Goal: Transaction & Acquisition: Purchase product/service

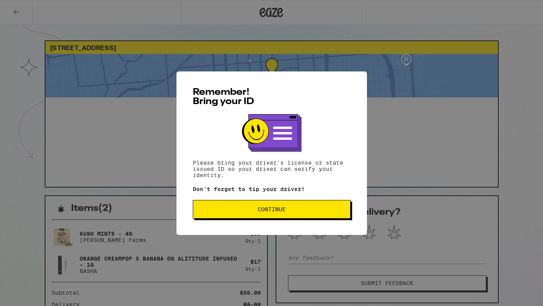
click at [214, 212] on span "Continue" at bounding box center [271, 209] width 145 height 5
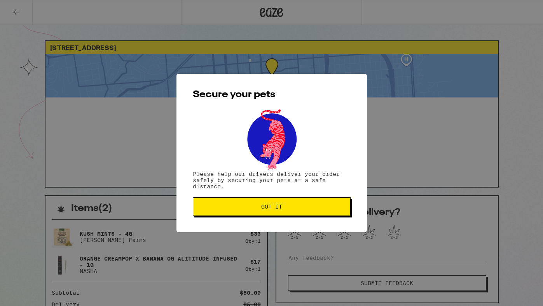
click at [214, 212] on button "Got it" at bounding box center [272, 206] width 158 height 19
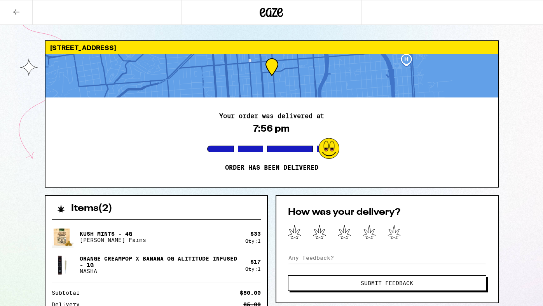
click at [273, 5] on icon at bounding box center [271, 12] width 23 height 14
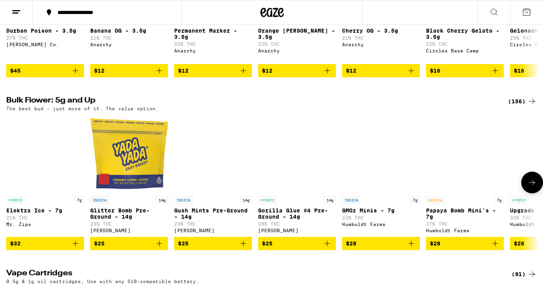
scroll to position [557, 0]
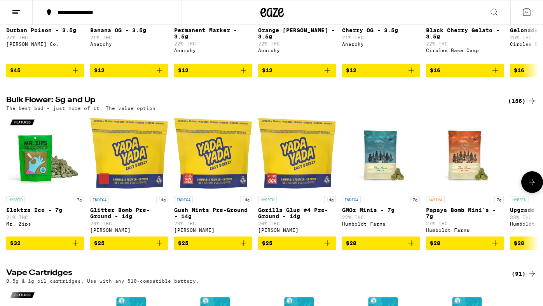
click at [242, 248] on icon "Add to bag" at bounding box center [243, 243] width 9 height 9
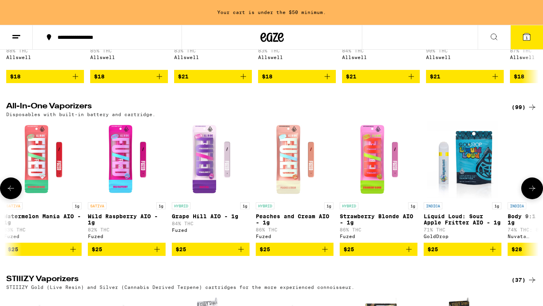
scroll to position [0, 341]
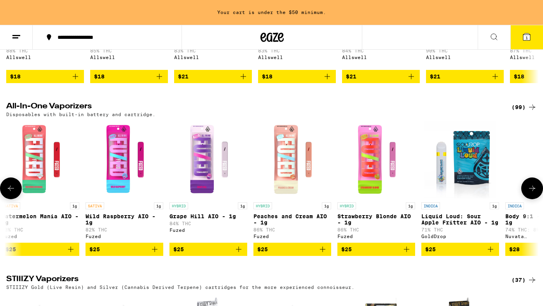
click at [372, 199] on img "Open page for Strawberry Blonde AIO - 1g from Fuzed" at bounding box center [376, 160] width 78 height 78
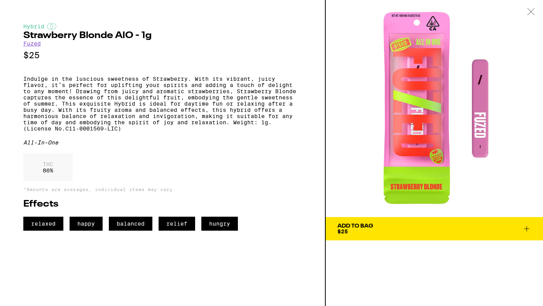
click at [376, 232] on span "Add To Bag $25" at bounding box center [434, 229] width 194 height 11
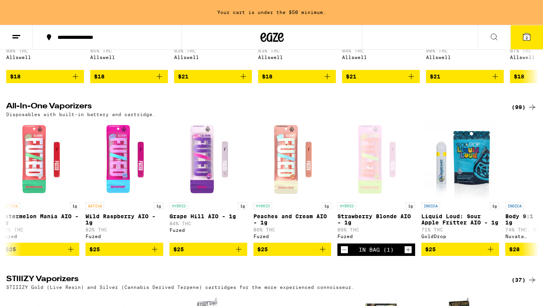
scroll to position [896, 0]
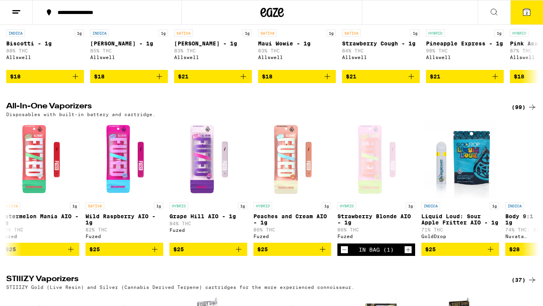
click at [519, 15] on button "2" at bounding box center [526, 12] width 33 height 24
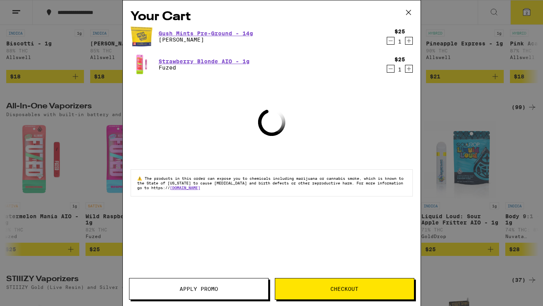
click at [475, 118] on div "Your Cart Gush Mints Pre-Ground - 14g Yada Yada $25 1 Strawberry Blonde AIO - 1…" at bounding box center [271, 153] width 543 height 306
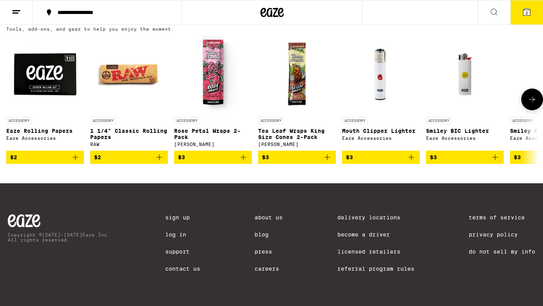
scroll to position [3043, 0]
click at [159, 162] on icon "Add to bag" at bounding box center [159, 157] width 9 height 9
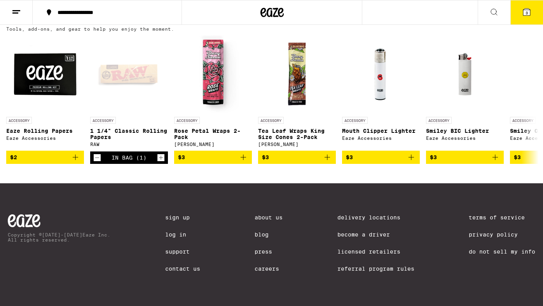
click at [536, 11] on button "3" at bounding box center [526, 12] width 33 height 24
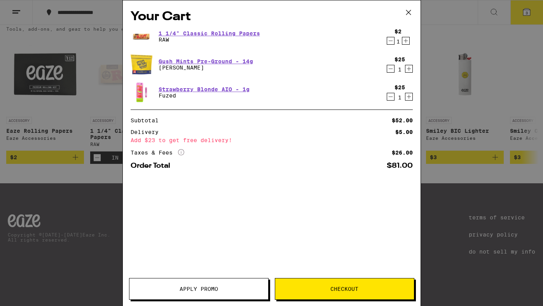
scroll to position [2963, 0]
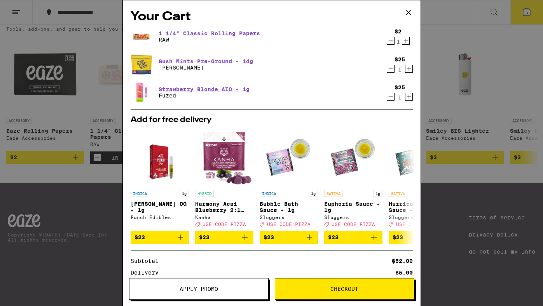
click at [471, 217] on div "Your Cart 1 1/4" Classic Rolling Papers RAW $2 1 Gush Mints Pre-Ground - 14g Ya…" at bounding box center [271, 153] width 543 height 306
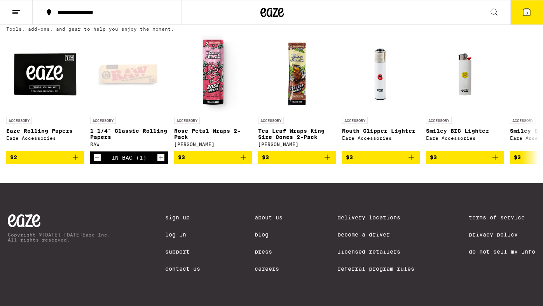
click at [519, 23] on button "3" at bounding box center [526, 12] width 33 height 24
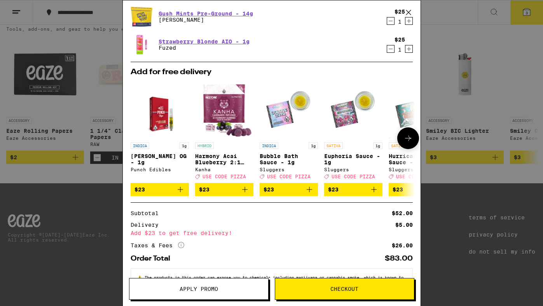
scroll to position [80, 0]
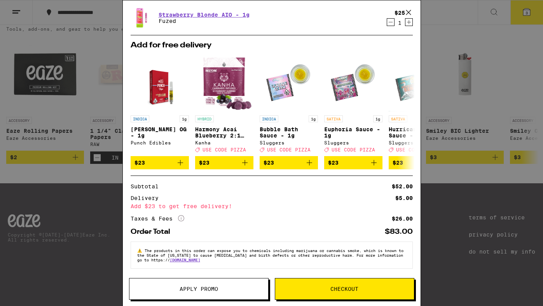
click at [368, 284] on button "Checkout" at bounding box center [345, 289] width 140 height 22
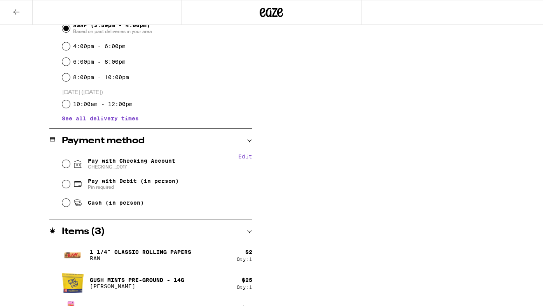
scroll to position [235, 0]
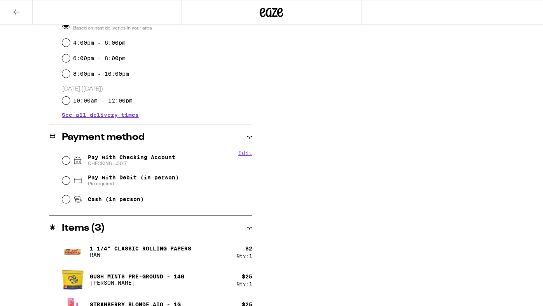
click at [137, 179] on span "Pay with Debit (in person)" at bounding box center [133, 178] width 91 height 6
click at [70, 179] on input "Pay with Debit (in person) Pin required" at bounding box center [66, 181] width 8 height 8
radio input "true"
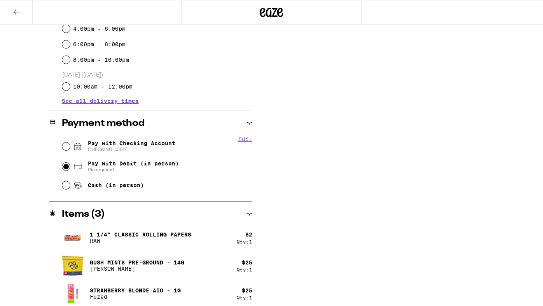
scroll to position [253, 0]
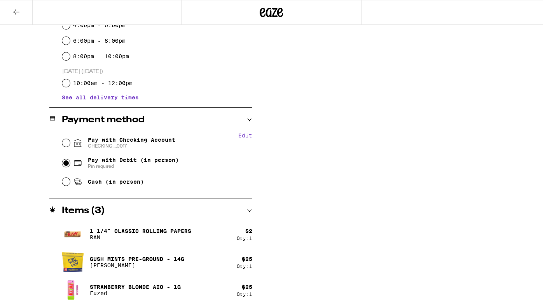
click at [124, 133] on fieldset "Edit Pay with Checking Account CHECKING ...0017 Pay with Debit (in person) Pin …" at bounding box center [157, 162] width 190 height 58
click at [125, 138] on span "Pay with Checking Account CHECKING ...0017" at bounding box center [131, 143] width 87 height 12
click at [70, 139] on input "Pay with Checking Account CHECKING ...0017" at bounding box center [66, 143] width 8 height 8
radio input "true"
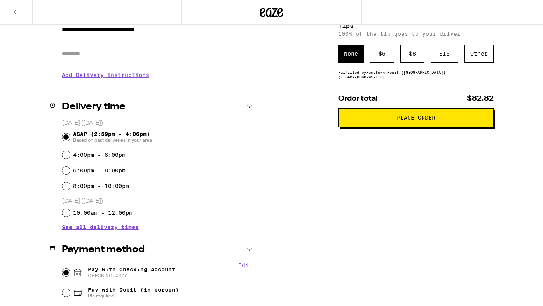
scroll to position [109, 0]
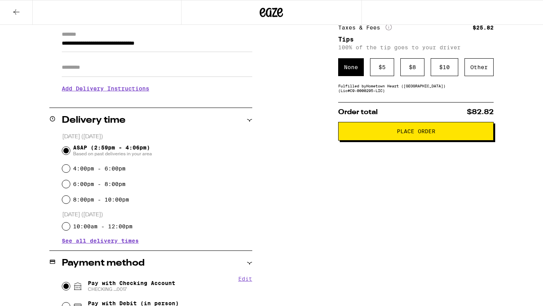
click at [374, 140] on button "Place Order" at bounding box center [416, 131] width 156 height 19
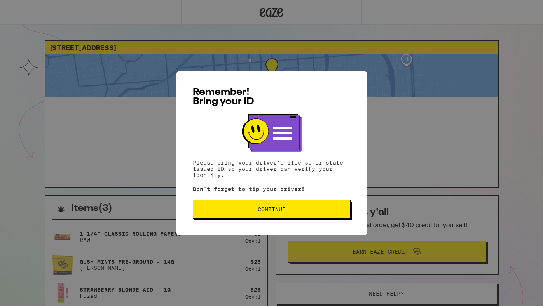
click at [258, 212] on span "Continue" at bounding box center [272, 209] width 28 height 5
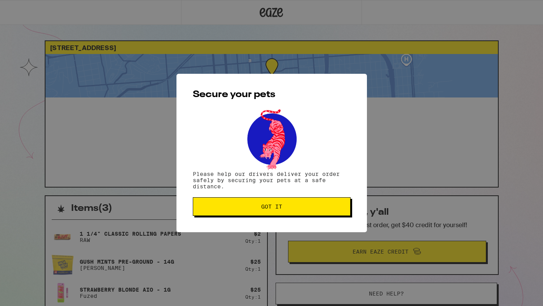
click at [258, 212] on button "Got it" at bounding box center [272, 206] width 158 height 19
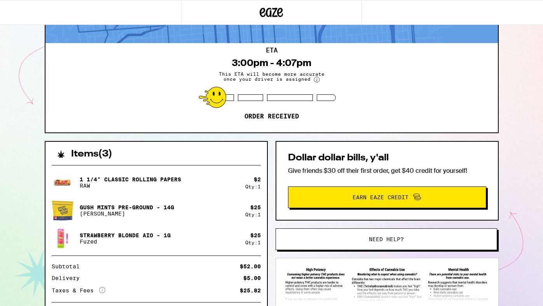
scroll to position [59, 0]
